Goal: Information Seeking & Learning: Learn about a topic

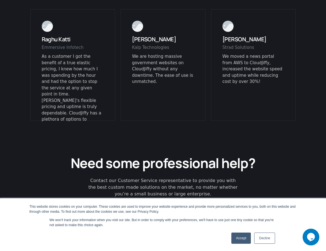
scroll to position [1549, 0]
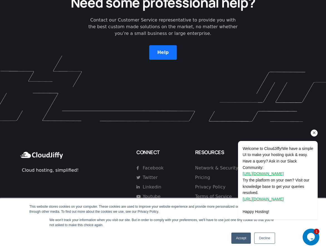
click at [316, 131] on icon "Chat attention grabber" at bounding box center [314, 132] width 5 height 5
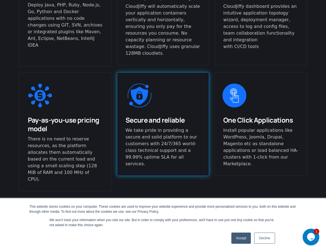
scroll to position [0, 0]
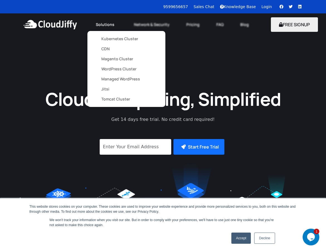
click at [105, 88] on link "Jitsi" at bounding box center [126, 89] width 50 height 10
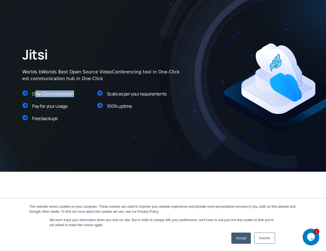
drag, startPoint x: 33, startPoint y: 94, endPoint x: 71, endPoint y: 101, distance: 39.0
click at [71, 101] on div "One-Click Installation Pay for your usage Free backups" at bounding box center [57, 106] width 75 height 37
copy div "One-Click Installation"
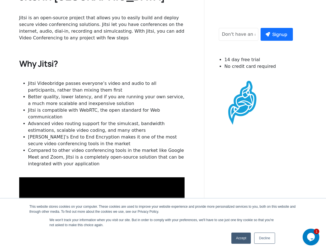
scroll to position [259, 0]
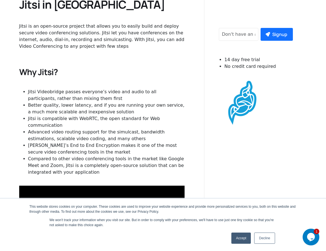
click at [45, 72] on h4 "Why Jitsi?" at bounding box center [102, 71] width 166 height 11
click at [54, 92] on li "Jitsi Videobridge passes everyone’s video and audio to all participants, rather…" at bounding box center [106, 94] width 157 height 13
click at [33, 92] on li "Jitsi Videobridge passes everyone’s video and audio to all participants, rather…" at bounding box center [106, 94] width 157 height 13
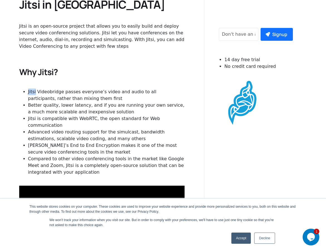
click at [33, 92] on li "Jitsi Videobridge passes everyone’s video and audio to all participants, rather…" at bounding box center [106, 94] width 157 height 13
